Goal: Task Accomplishment & Management: Manage account settings

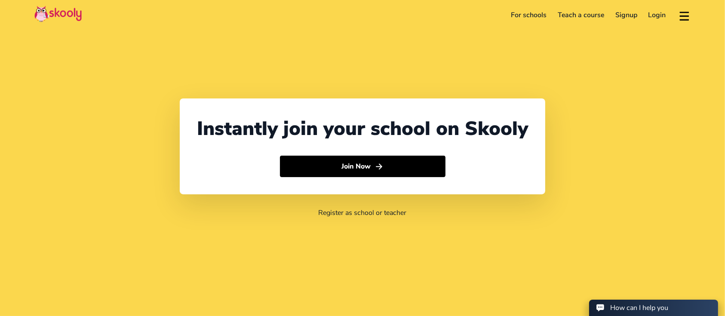
select select "971"
select select "[GEOGRAPHIC_DATA]"
select select "[GEOGRAPHIC_DATA]/[GEOGRAPHIC_DATA]"
click at [657, 3] on header "For schools Teach a course Signup Login Download app Contact support English" at bounding box center [362, 15] width 725 height 30
click at [653, 24] on header "For schools Teach a course Signup Login Download app Contact support English" at bounding box center [362, 15] width 725 height 30
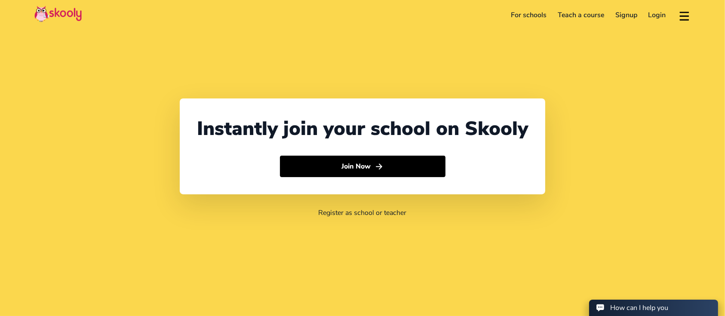
click at [650, 13] on link "Login" at bounding box center [656, 15] width 29 height 14
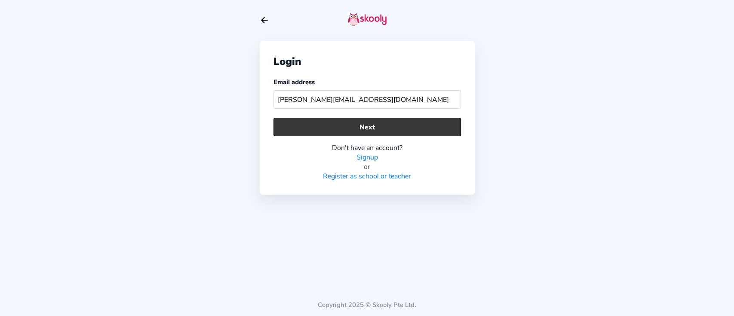
type input "[PERSON_NAME][EMAIL_ADDRESS][DOMAIN_NAME]"
click at [339, 126] on button "Next" at bounding box center [366, 127] width 187 height 18
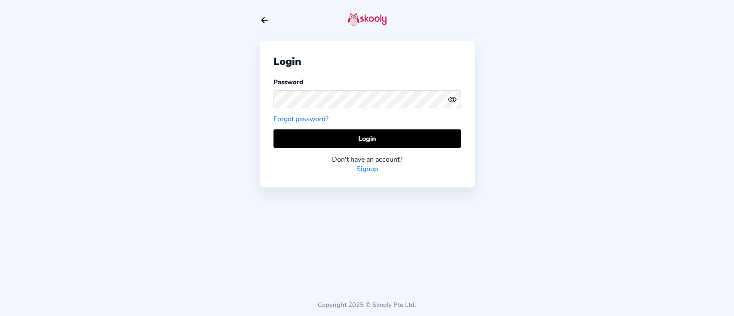
click at [380, 119] on div "Password Forgot password?" at bounding box center [366, 100] width 187 height 46
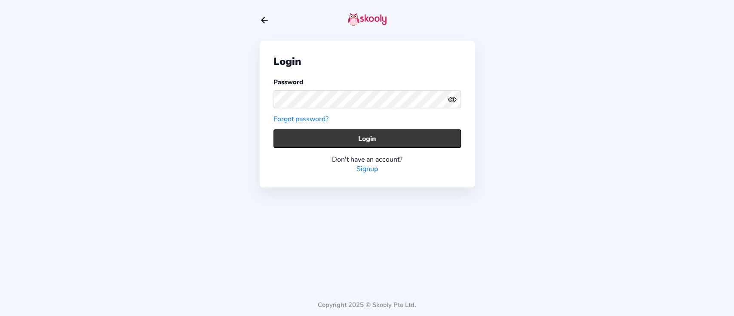
click at [382, 143] on button "Login" at bounding box center [366, 138] width 187 height 18
